Goal: Task Accomplishment & Management: Use online tool/utility

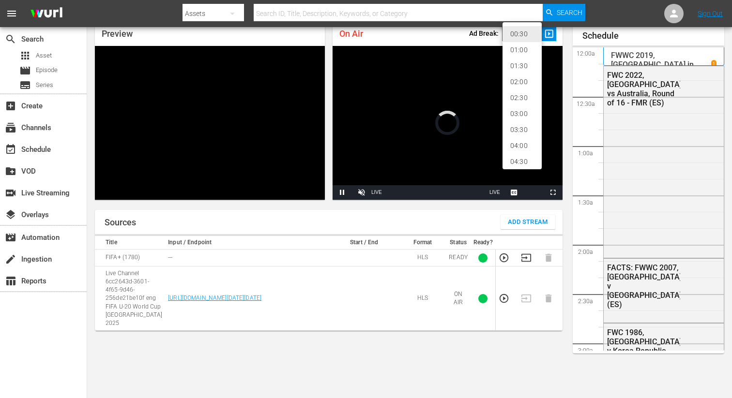
scroll to position [2101, 0]
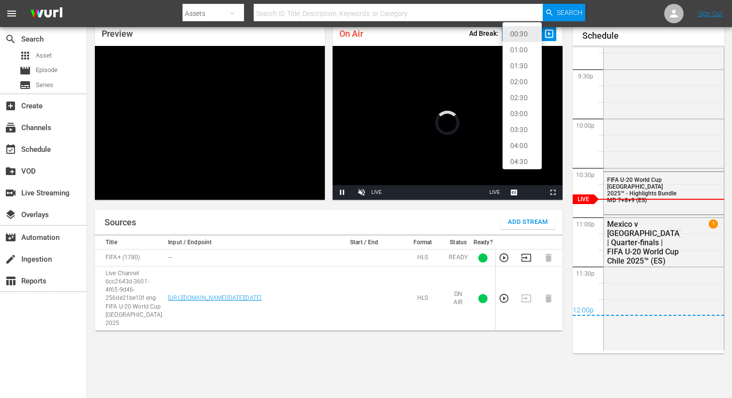
click at [518, 79] on li "02:00" at bounding box center [521, 82] width 39 height 16
type input "120"
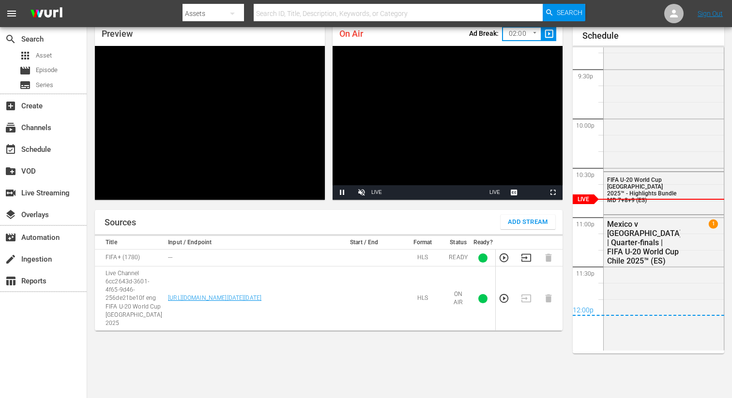
click at [543, 36] on span "slideshow_sharp" at bounding box center [548, 34] width 11 height 11
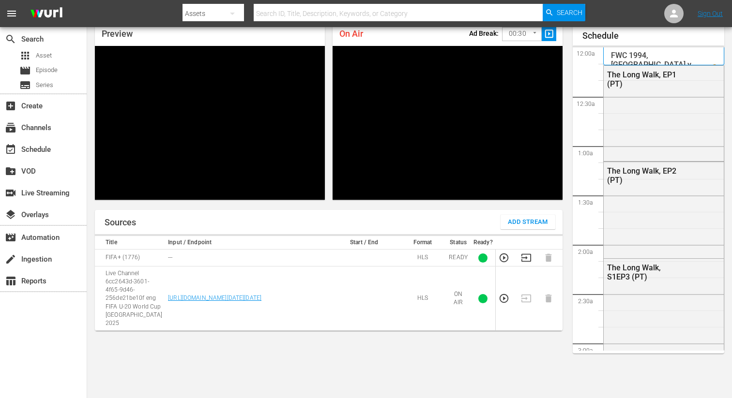
scroll to position [2100, 0]
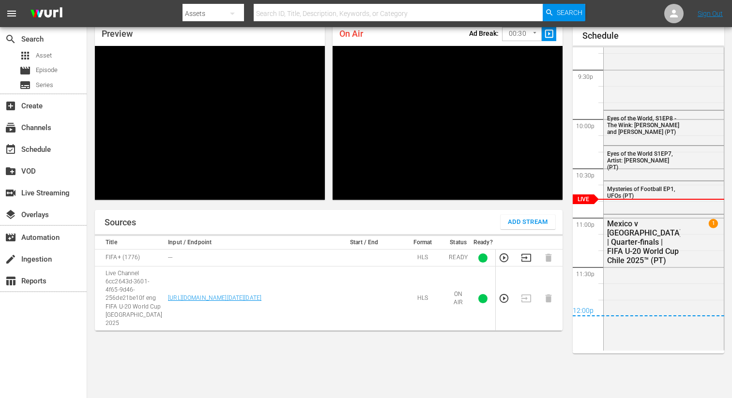
click at [530, 35] on body "menu Search By Assets Search ID, Title, Description, Keywords, or Category Sear…" at bounding box center [366, 157] width 732 height 398
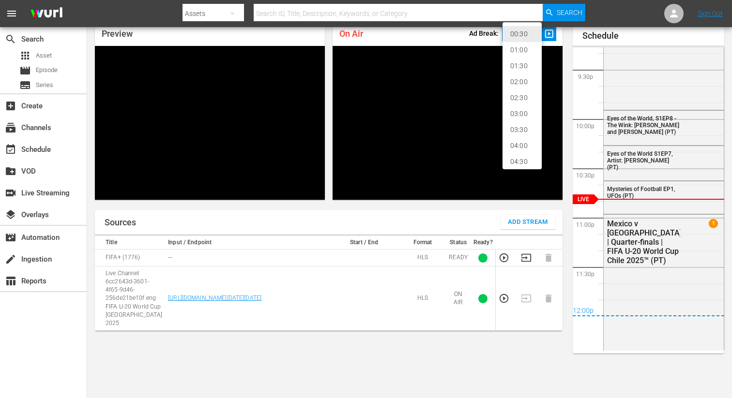
click at [531, 77] on li "02:00" at bounding box center [521, 82] width 39 height 16
type input "120"
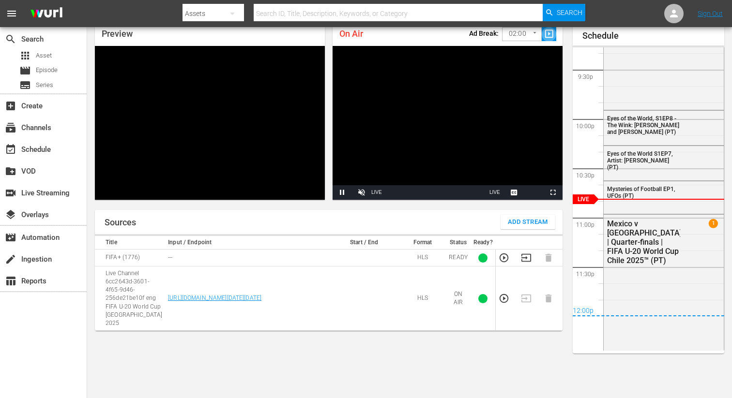
click at [550, 35] on span "slideshow_sharp" at bounding box center [548, 34] width 11 height 11
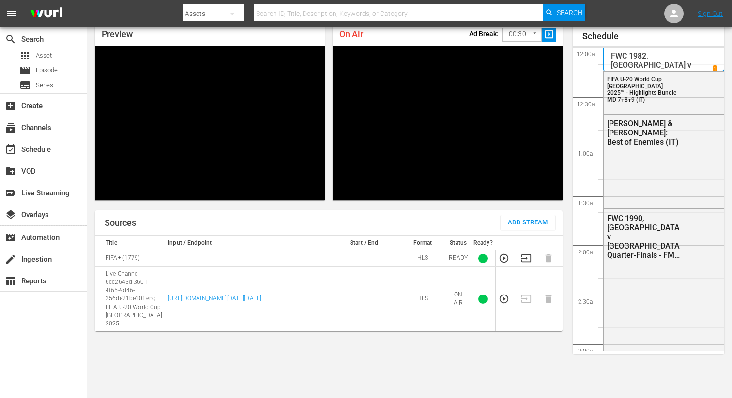
scroll to position [2100, 0]
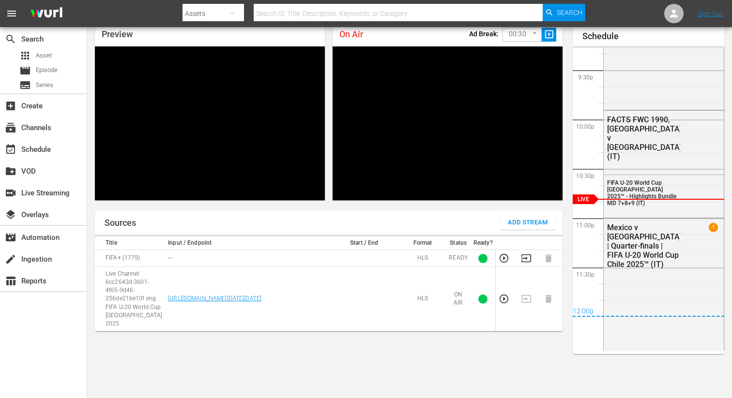
click at [524, 34] on body "menu Search By Assets Search ID, Title, Description, Keywords, or Category Sear…" at bounding box center [366, 157] width 732 height 398
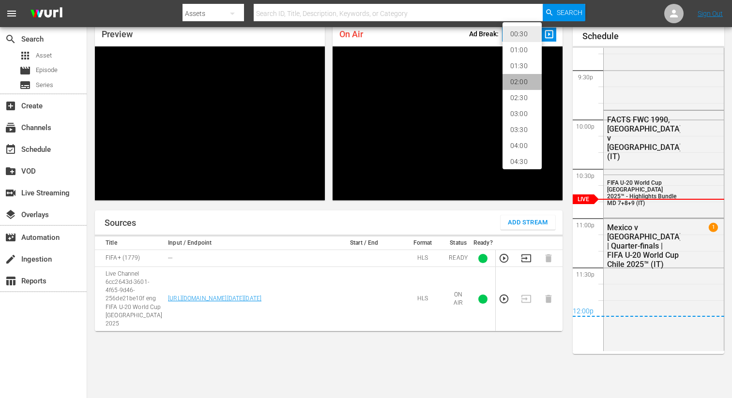
click at [522, 79] on li "02:00" at bounding box center [521, 82] width 39 height 16
type input "120"
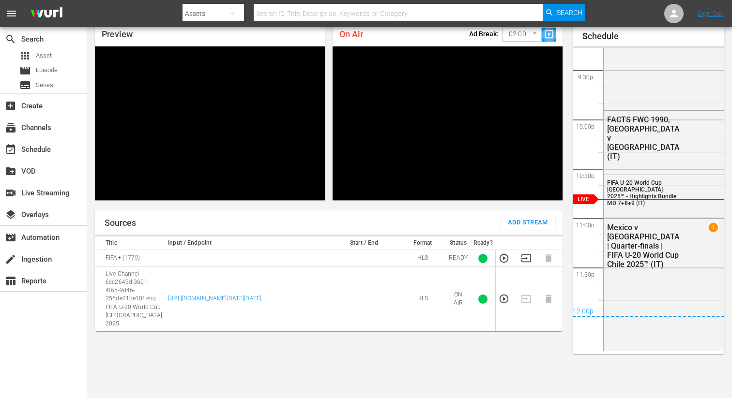
click at [550, 33] on span "slideshow_sharp" at bounding box center [548, 34] width 11 height 11
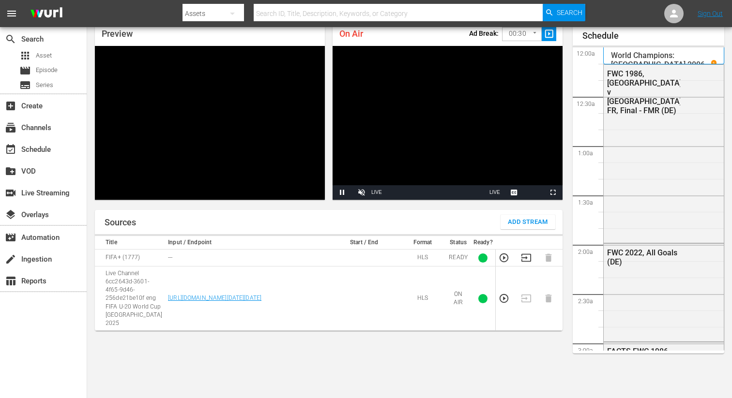
scroll to position [2100, 0]
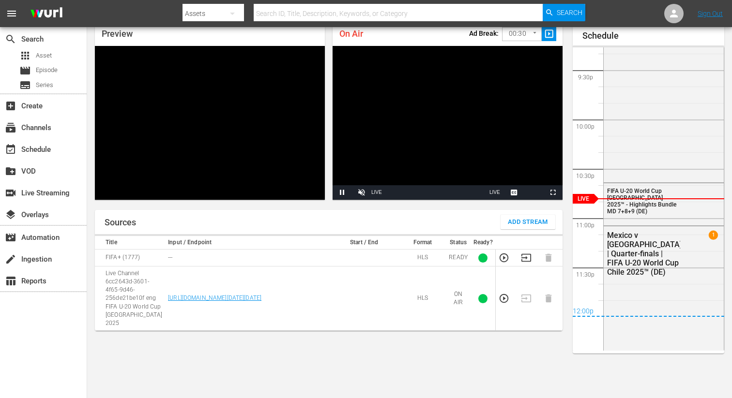
click at [523, 37] on body "menu Search By Assets Search ID, Title, Description, Keywords, or Category Sear…" at bounding box center [366, 157] width 732 height 398
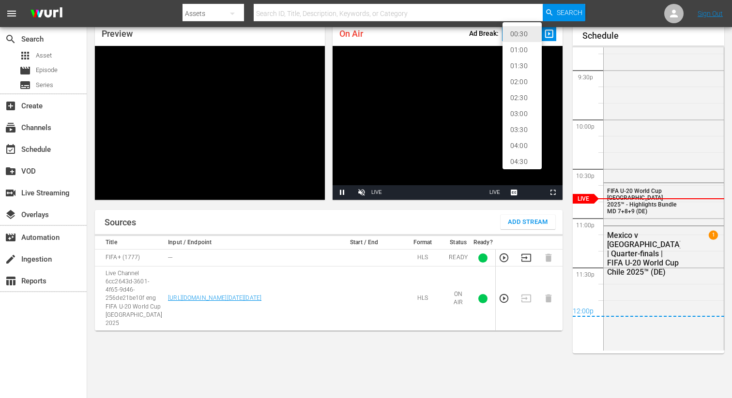
click at [522, 82] on li "02:00" at bounding box center [521, 82] width 39 height 16
type input "120"
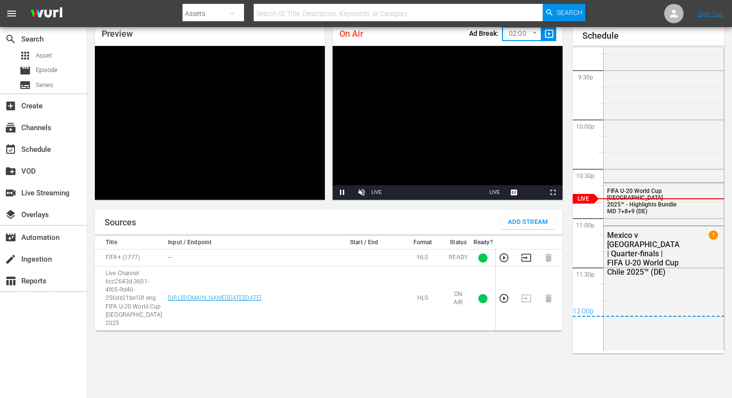
click at [547, 36] on span "slideshow_sharp" at bounding box center [548, 34] width 11 height 11
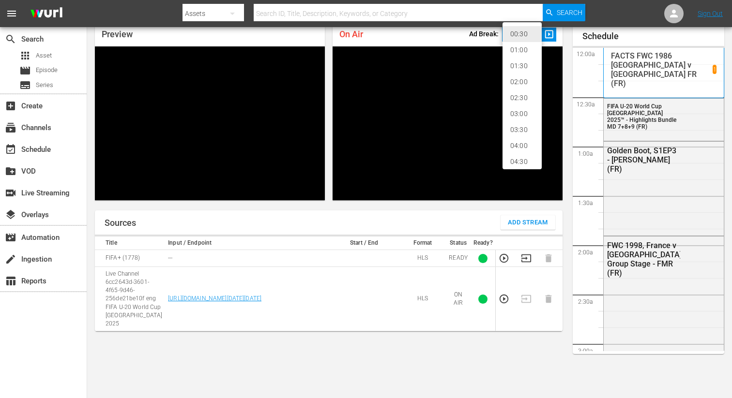
scroll to position [2099, 0]
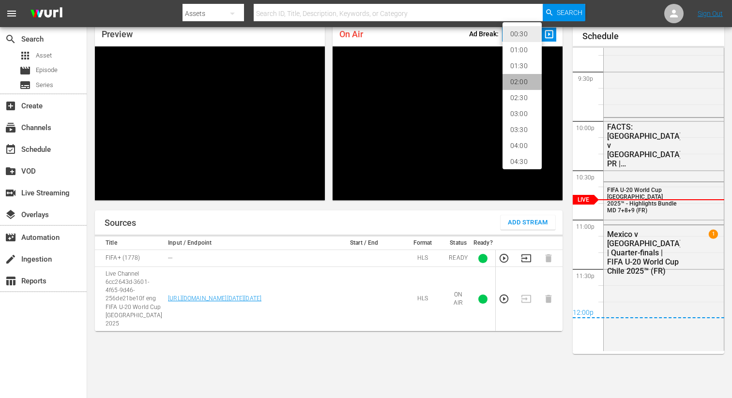
click at [518, 84] on li "02:00" at bounding box center [521, 82] width 39 height 16
type input "120"
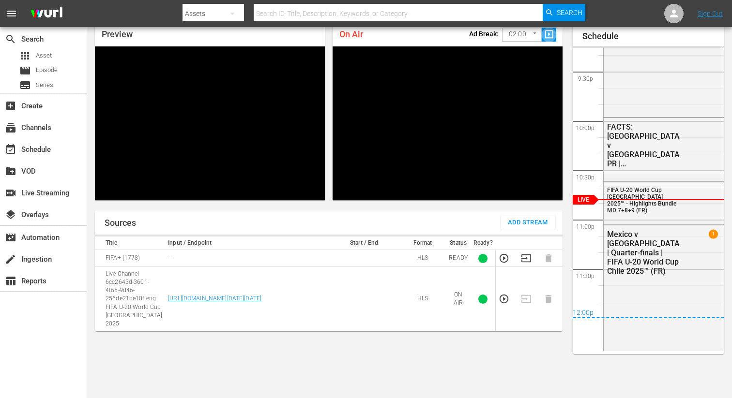
click at [547, 35] on span "slideshow_sharp" at bounding box center [548, 34] width 11 height 11
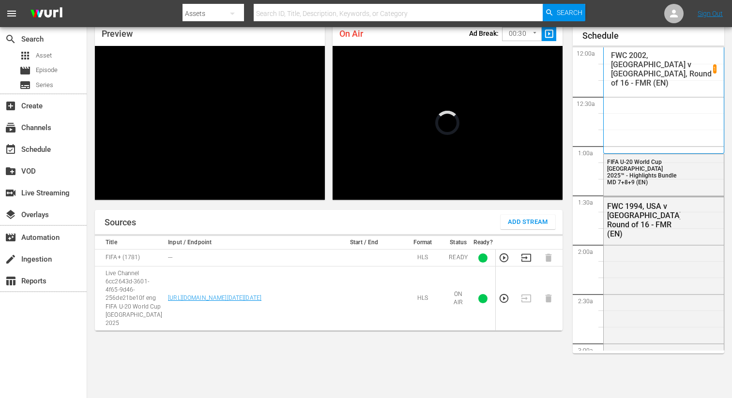
scroll to position [2098, 0]
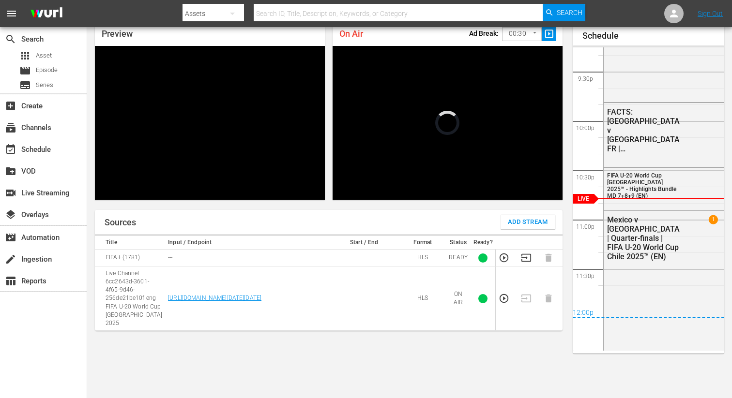
click at [526, 36] on body "menu Search By Assets Search ID, Title, Description, Keywords, or Category Sear…" at bounding box center [366, 157] width 732 height 398
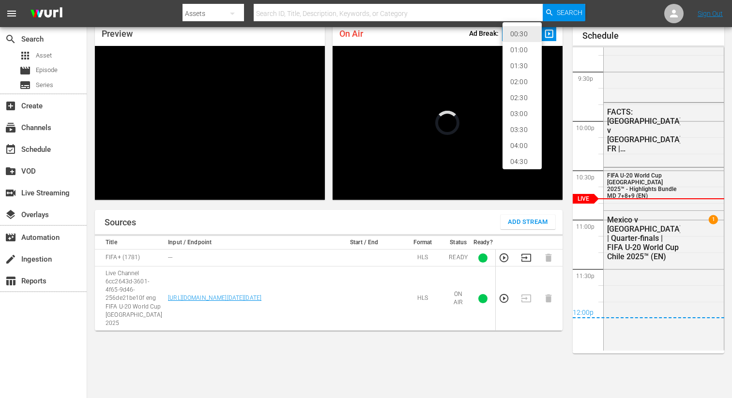
click at [519, 80] on li "02:00" at bounding box center [521, 82] width 39 height 16
type input "120"
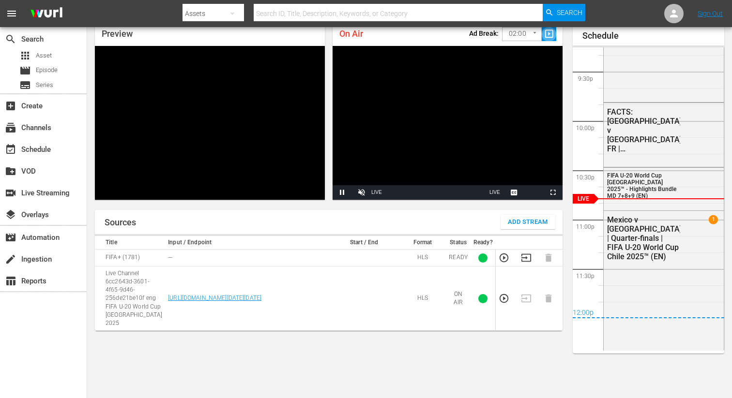
click at [549, 33] on span "slideshow_sharp" at bounding box center [548, 34] width 11 height 11
